Goal: Download file/media

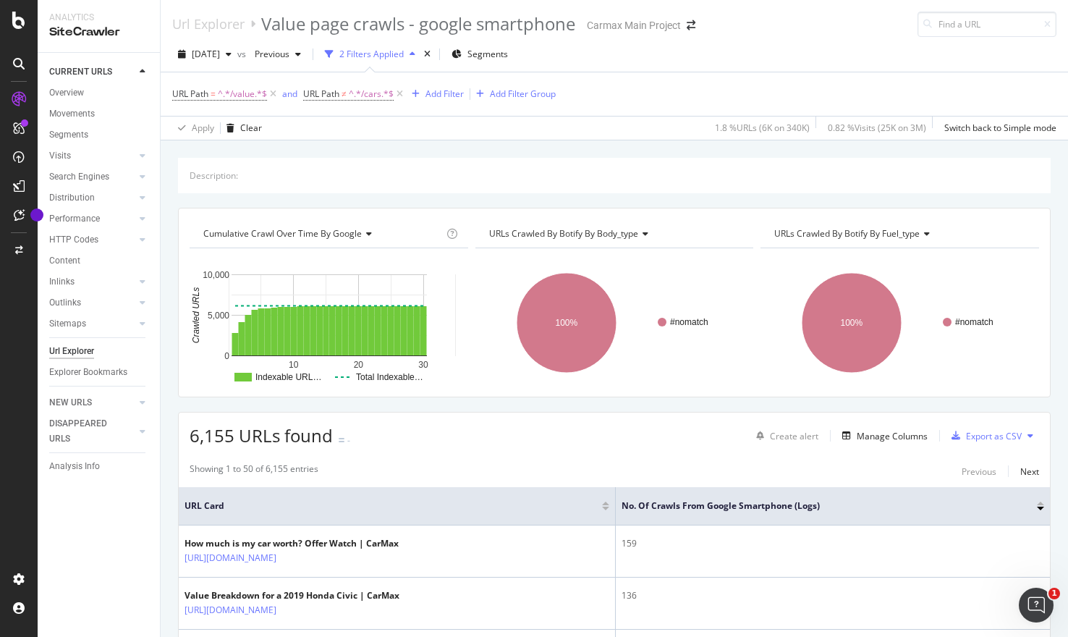
click at [1030, 434] on icon at bounding box center [1030, 435] width 6 height 9
click at [1002, 436] on div "Export as CSV" at bounding box center [994, 436] width 56 height 12
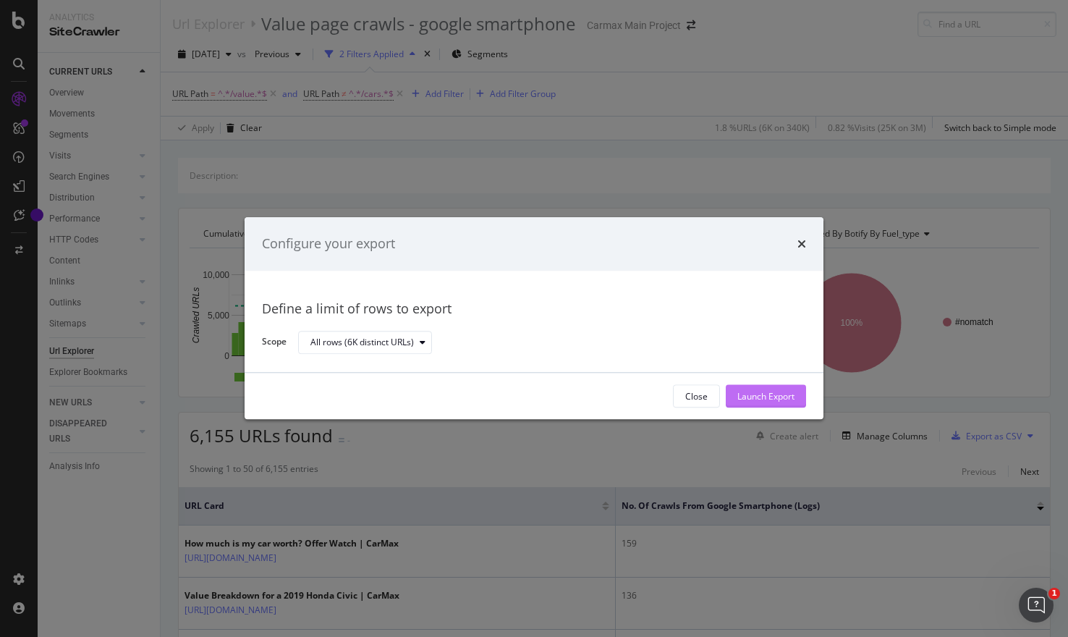
click at [761, 394] on div "Launch Export" at bounding box center [765, 396] width 57 height 12
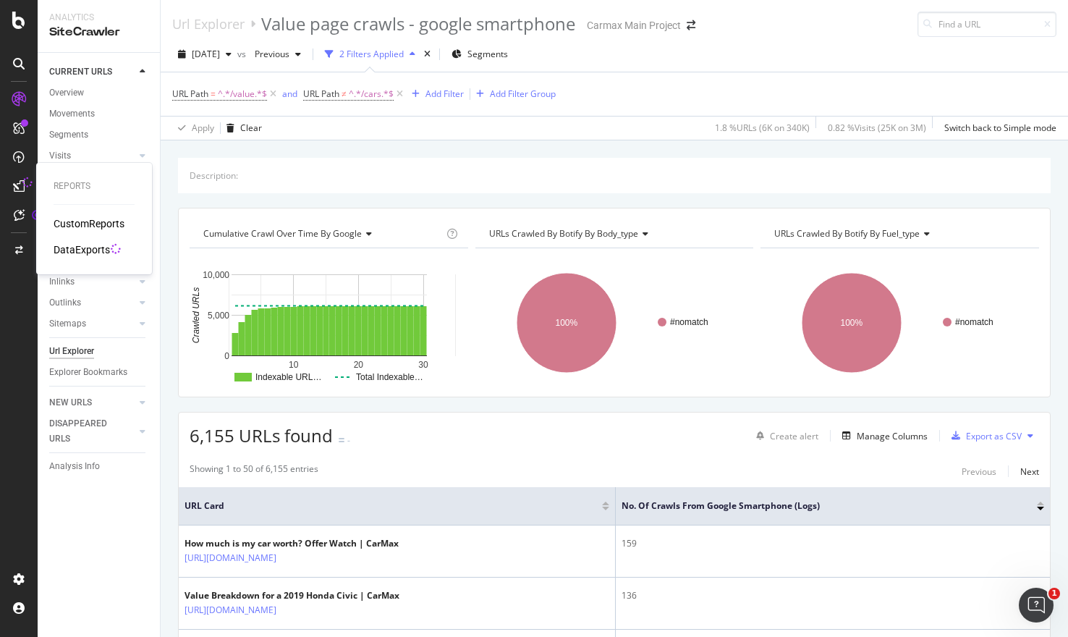
click at [20, 184] on icon at bounding box center [19, 186] width 12 height 12
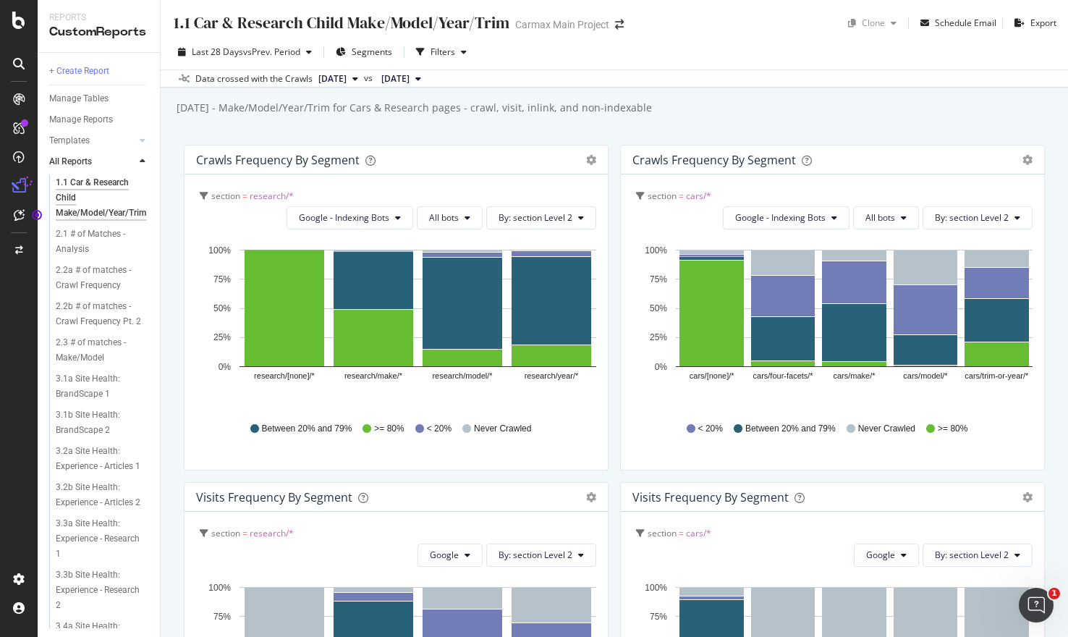
click at [141, 161] on icon at bounding box center [143, 161] width 6 height 9
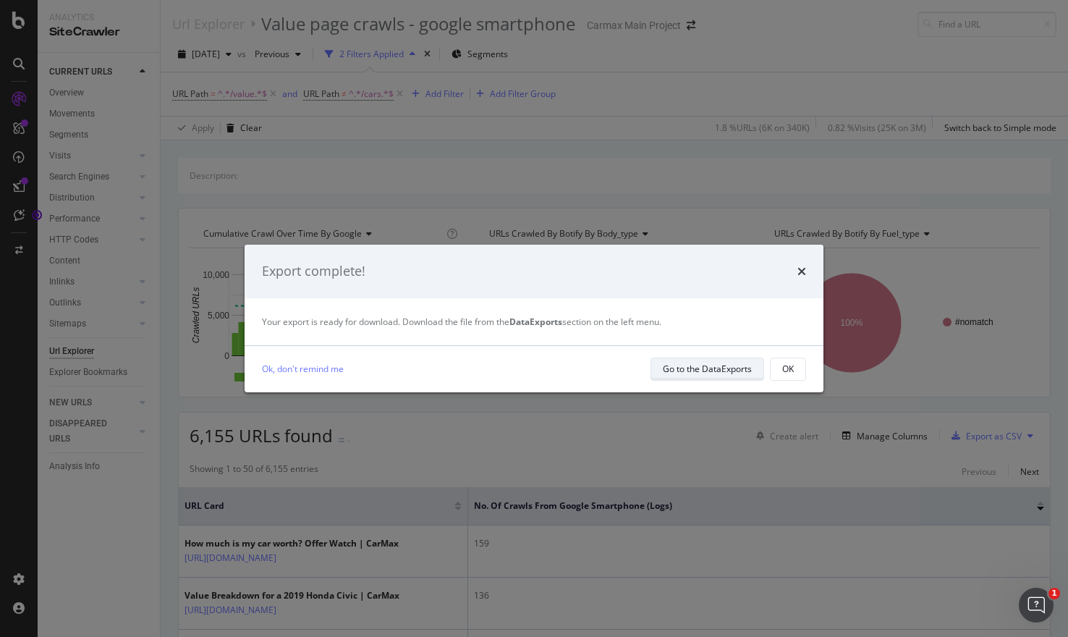
click at [682, 370] on div "Go to the DataExports" at bounding box center [707, 368] width 89 height 12
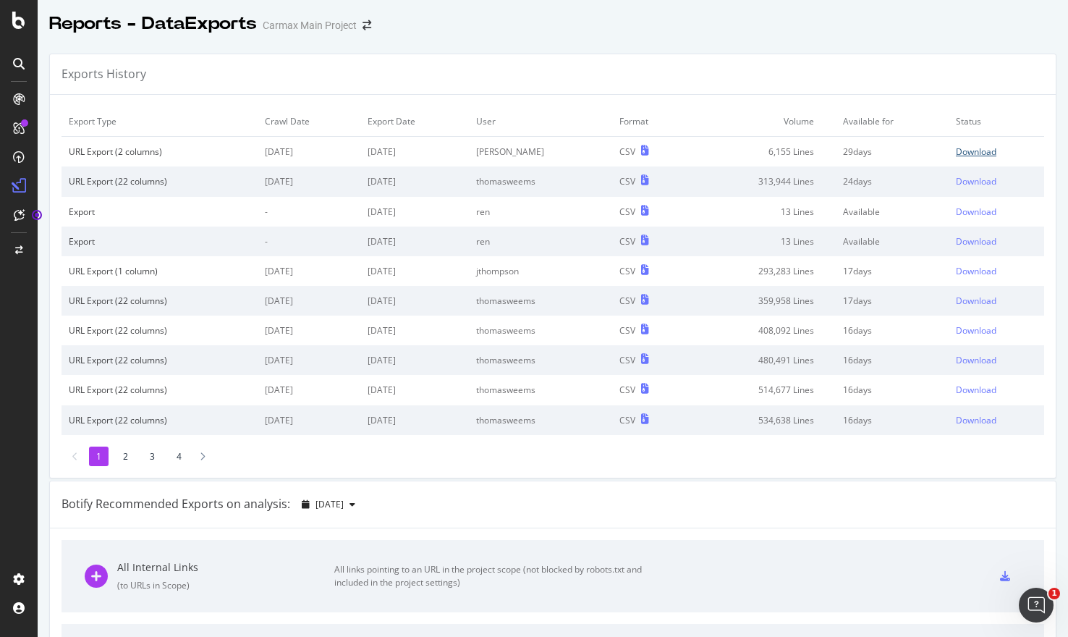
click at [972, 154] on div "Download" at bounding box center [976, 151] width 41 height 12
